Goal: Information Seeking & Learning: Learn about a topic

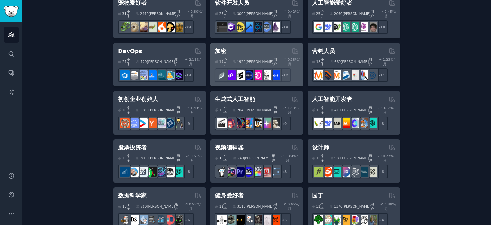
scroll to position [32, 0]
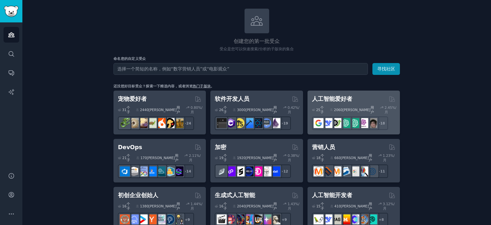
click at [335, 97] on font "人工智能爱好者" at bounding box center [332, 98] width 40 height 6
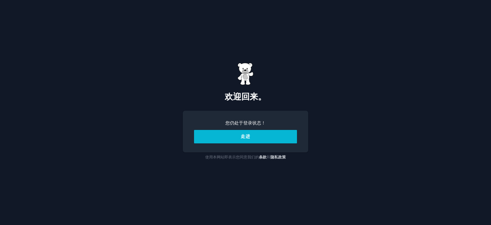
click at [265, 135] on button "走进" at bounding box center [245, 136] width 103 height 13
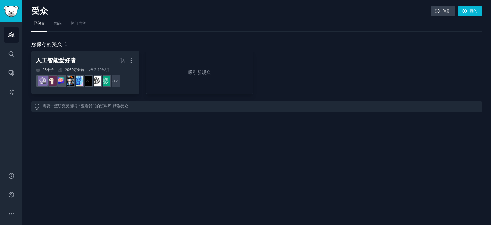
click at [124, 104] on font "精选受众" at bounding box center [120, 105] width 15 height 4
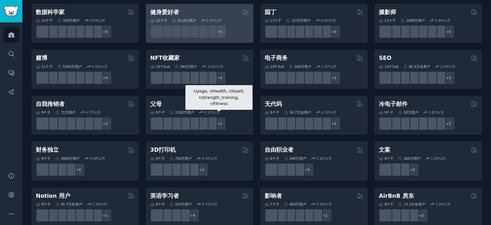
scroll to position [192, 0]
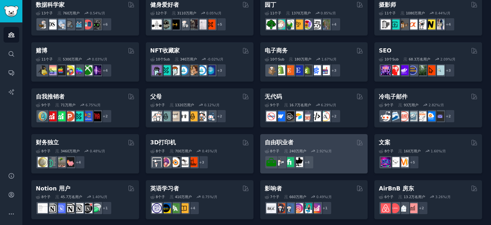
click at [324, 151] on font "%/月" at bounding box center [328, 151] width 8 height 4
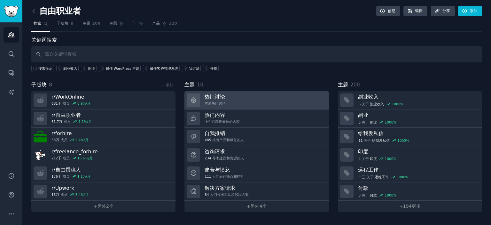
click at [258, 103] on link "热门讨论 本周热门讨论" at bounding box center [256, 100] width 144 height 18
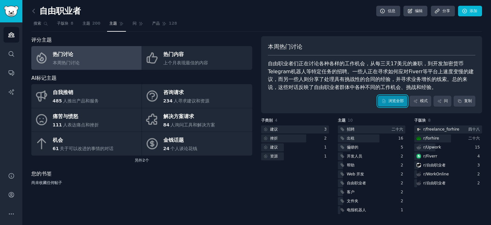
click at [392, 103] on link "浏览全部" at bounding box center [391, 100] width 29 height 11
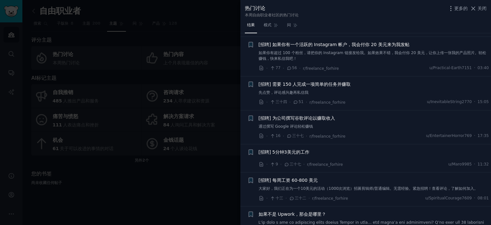
scroll to position [192, 0]
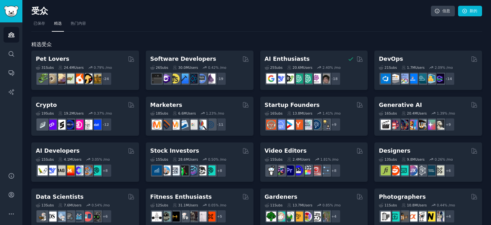
click at [307, 21] on nav "已保存 精选 热门内容" at bounding box center [256, 25] width 450 height 13
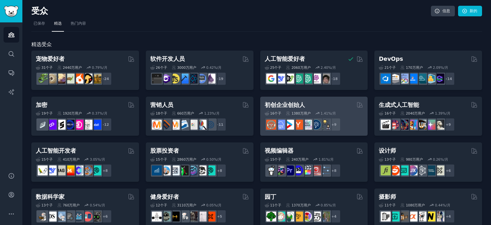
click at [329, 106] on div "初创企业创始人" at bounding box center [313, 105] width 99 height 8
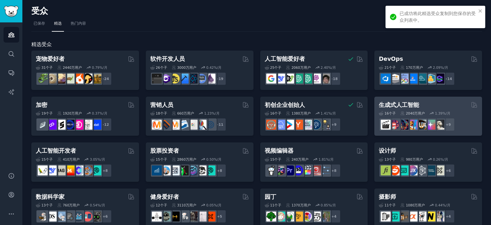
click at [447, 108] on div "生成式人工智能" at bounding box center [427, 105] width 99 height 8
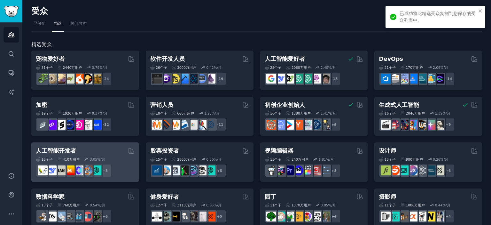
click at [106, 153] on div "人工智能开发者" at bounding box center [85, 151] width 99 height 8
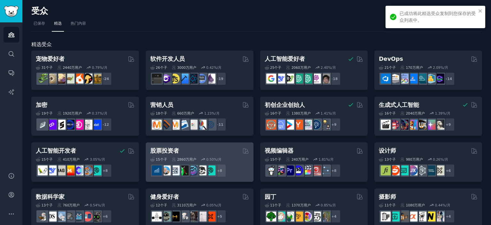
click at [218, 150] on div "股票投资者" at bounding box center [199, 151] width 99 height 8
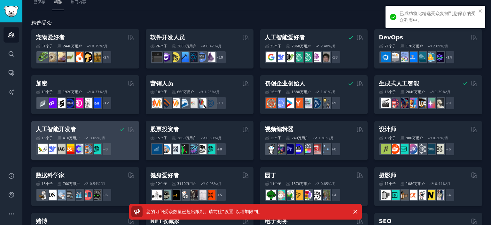
scroll to position [32, 0]
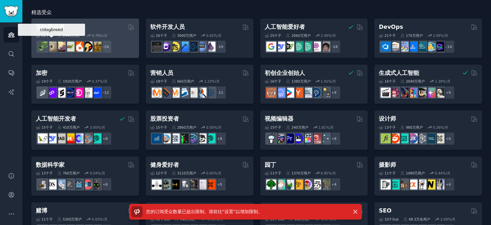
click at [60, 43] on img at bounding box center [61, 47] width 10 height 10
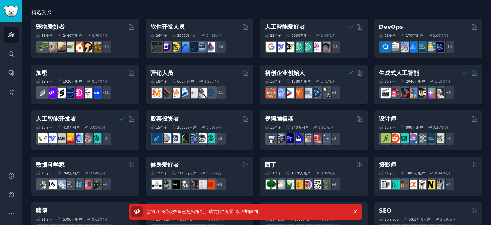
click at [11, 214] on div "您的订阅受众数量已超出限制。请前往“设置”以增加限制 。 解雇" at bounding box center [245, 213] width 491 height 21
click at [9, 213] on div "您的订阅受众数量已超出限制。请前往“设置”以增加限制 。 解雇" at bounding box center [245, 213] width 491 height 21
click at [9, 13] on img "侧边栏" at bounding box center [11, 11] width 15 height 11
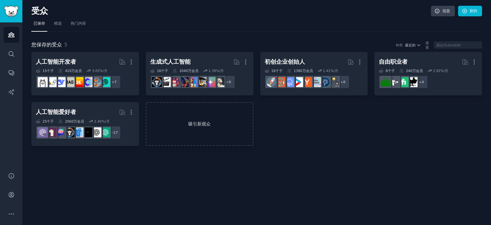
click at [184, 125] on font "吸引新观众" at bounding box center [199, 123] width 106 height 7
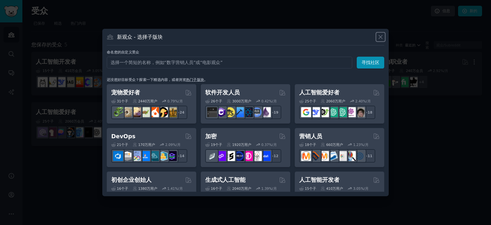
click at [381, 36] on icon at bounding box center [380, 37] width 4 height 4
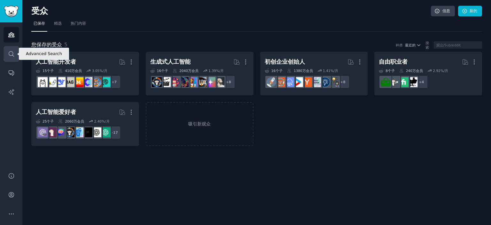
click at [14, 51] on link "搜索" at bounding box center [12, 54] width 16 height 16
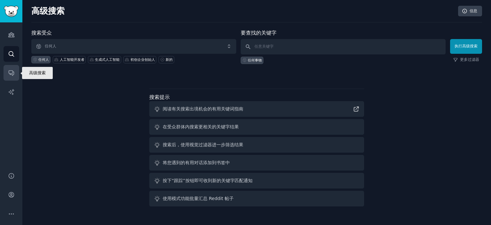
click at [10, 75] on icon "侧边栏" at bounding box center [11, 72] width 7 height 7
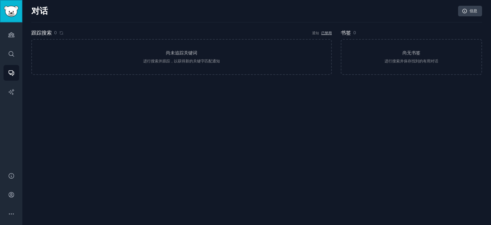
click at [11, 14] on img "侧边栏" at bounding box center [11, 11] width 15 height 11
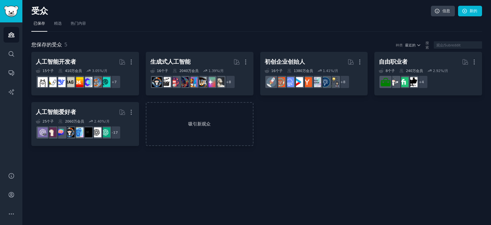
click at [190, 121] on font "吸引新观众" at bounding box center [199, 123] width 22 height 5
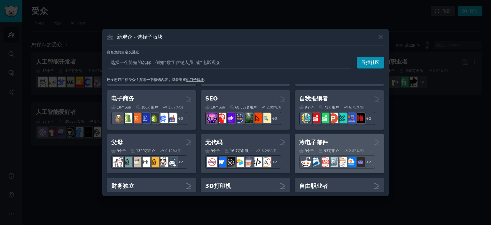
scroll to position [287, 0]
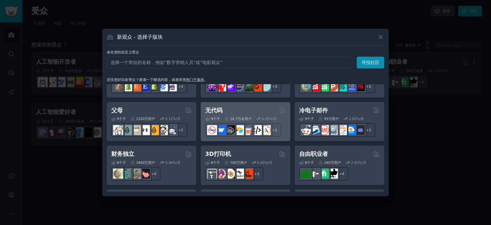
click at [262, 113] on div "无代码 由 GummySearch 策划" at bounding box center [245, 110] width 80 height 8
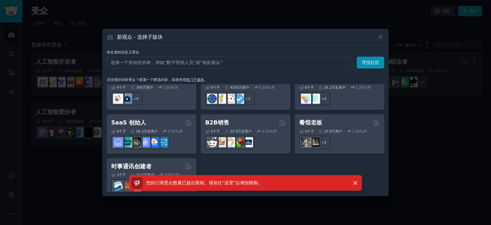
scroll to position [498, 0]
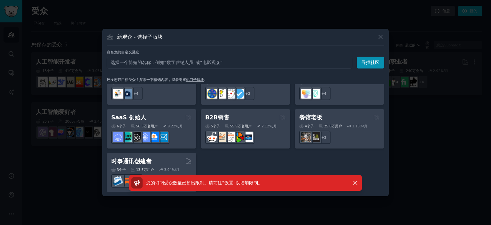
click at [426, 156] on div at bounding box center [245, 112] width 491 height 225
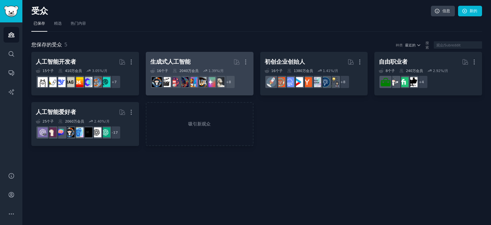
click at [216, 64] on h2 "生成式人工智能 更多的" at bounding box center [199, 61] width 99 height 11
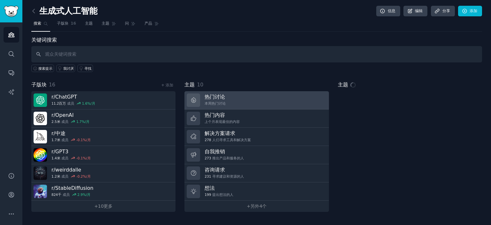
click at [243, 102] on link "热门讨论 本周热门讨论" at bounding box center [256, 100] width 144 height 18
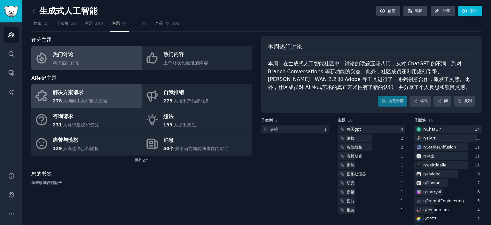
click at [111, 98] on link "解决方案请求 278 人询问工具和解决方案" at bounding box center [86, 96] width 110 height 24
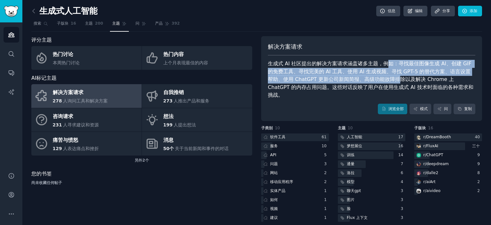
drag, startPoint x: 388, startPoint y: 65, endPoint x: 391, endPoint y: 78, distance: 13.4
click at [391, 78] on font "生成式 AI 社区提出的解决方案请求涵盖诸多主题，例如：寻找最佳图像生成 AI、创建 GIF 的免费工具、寻找完美的 AI 工具、使用 AI 生成视频、寻找 …" at bounding box center [370, 78] width 205 height 37
click at [331, 75] on font "生成式 AI 社区提出的解决方案请求涵盖诸多主题，例如：寻找最佳图像生成 AI、创建 GIF 的免费工具、寻找完美的 AI 工具、使用 AI 生成视频、寻找 …" at bounding box center [370, 78] width 205 height 37
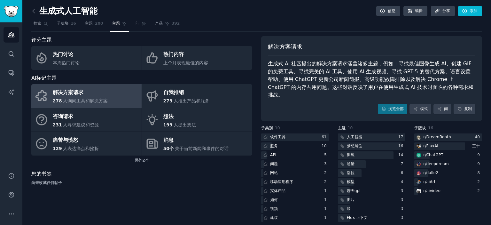
drag, startPoint x: 101, startPoint y: 173, endPoint x: 96, endPoint y: 176, distance: 5.7
click at [101, 176] on div "您的书签" at bounding box center [141, 174] width 221 height 8
drag, startPoint x: 23, startPoint y: 8, endPoint x: 27, endPoint y: 9, distance: 3.3
click at [26, 9] on div "生成式人工智能 信息 编辑 分享 添加 搜索 子版块 16 主题 200 主题 问 产品 392 评分主题 热门讨论 本周热门讨论 热门内容 上个月表现最佳的…" at bounding box center [256, 116] width 468 height 232
click at [33, 9] on icon at bounding box center [33, 11] width 7 height 7
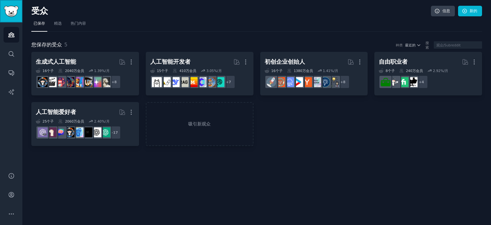
click at [4, 7] on img "侧边栏" at bounding box center [11, 11] width 15 height 11
click at [77, 19] on link "热门内容" at bounding box center [78, 25] width 20 height 13
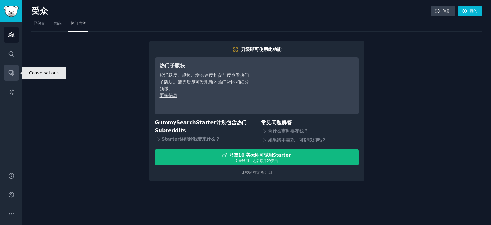
click at [8, 71] on icon "侧边栏" at bounding box center [11, 72] width 7 height 7
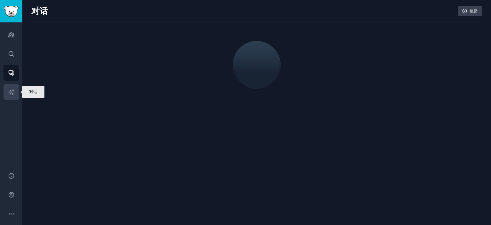
click at [9, 90] on icon "侧边栏" at bounding box center [11, 91] width 7 height 7
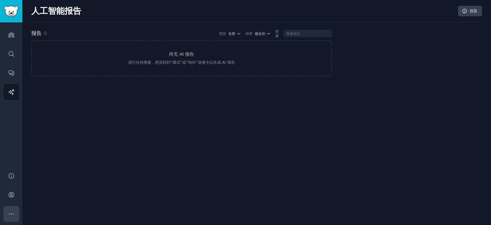
click at [14, 209] on button "更多的" at bounding box center [12, 214] width 16 height 16
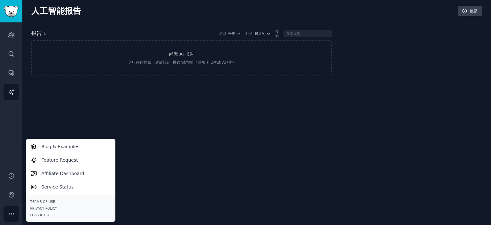
click at [231, 144] on div "人工智能报告 信息 报告 0 类型 全部 种类 最近的 搜索 尚无 AI 报告 进行任何搜索，然后转到“模式”或“询问”选项卡以生成 AI 报告" at bounding box center [256, 112] width 468 height 225
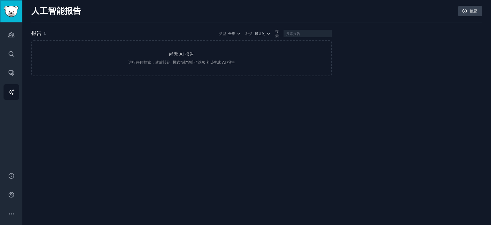
click at [10, 7] on img "侧边栏" at bounding box center [11, 11] width 15 height 11
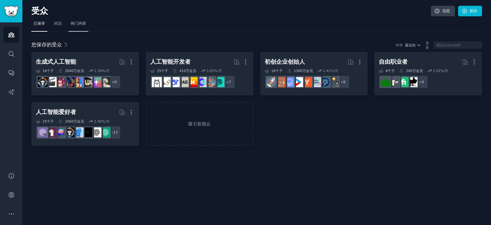
click at [88, 25] on link "热门内容" at bounding box center [78, 25] width 20 height 13
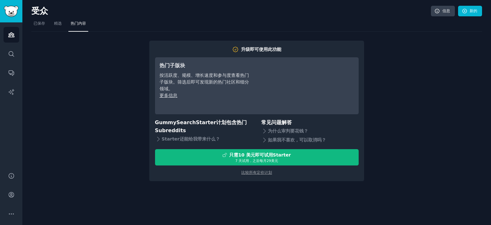
click at [51, 25] on nav "已保存 精选 热门内容" at bounding box center [256, 25] width 450 height 13
click at [56, 24] on font "精选" at bounding box center [58, 23] width 8 height 4
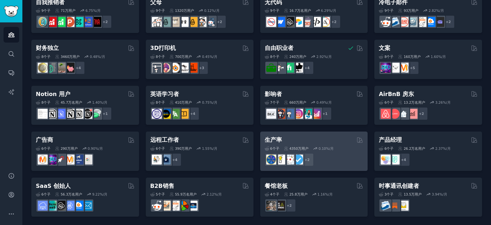
scroll to position [286, 0]
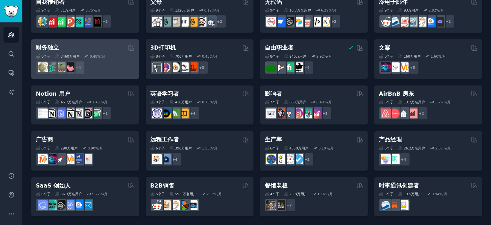
click at [75, 58] on div "8 个子 ​ 3460万 用户 0.48 %/月 + 4" at bounding box center [85, 63] width 99 height 22
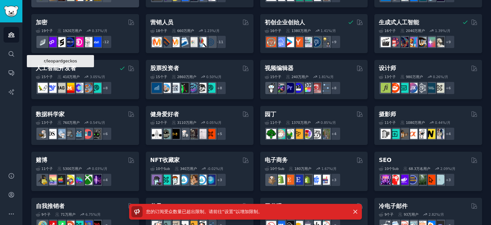
scroll to position [0, 0]
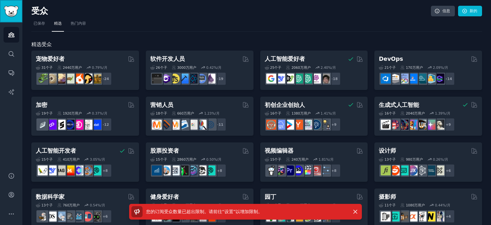
click at [18, 14] on img "侧边栏" at bounding box center [11, 11] width 15 height 11
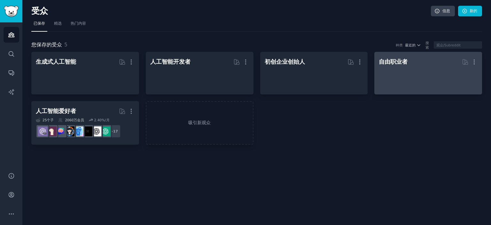
click at [401, 77] on div at bounding box center [427, 78] width 99 height 22
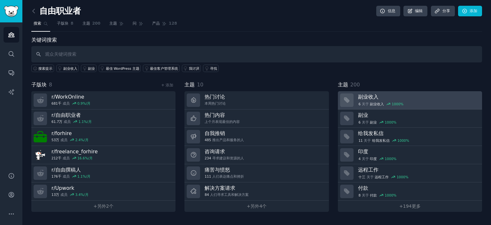
click at [418, 100] on div "6 关于 ​ ​ 副业收入 1000 %" at bounding box center [417, 103] width 119 height 7
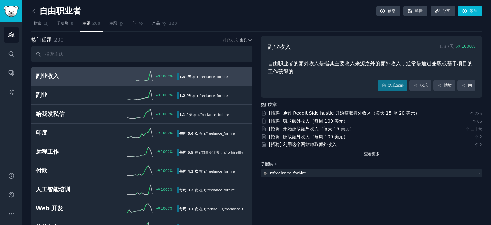
click at [372, 153] on font "查看更多" at bounding box center [371, 153] width 15 height 4
